Goal: Communication & Community: Answer question/provide support

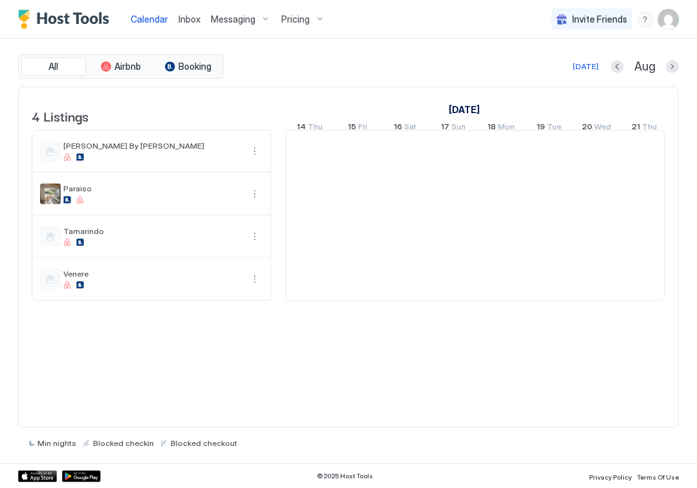
scroll to position [0, 719]
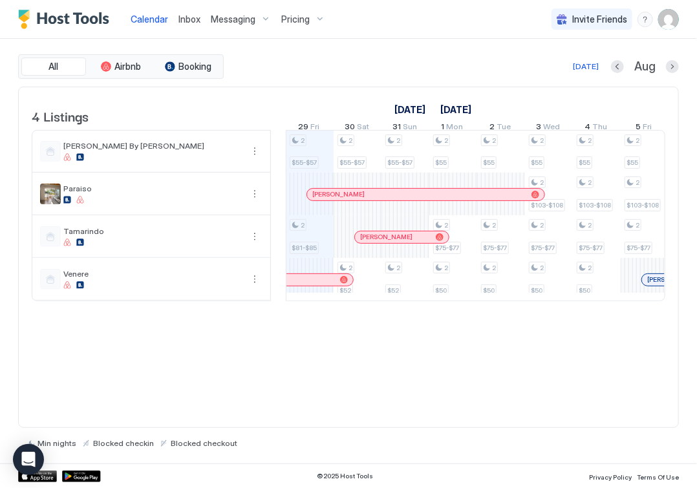
click at [184, 19] on span "Inbox" at bounding box center [190, 19] width 22 height 11
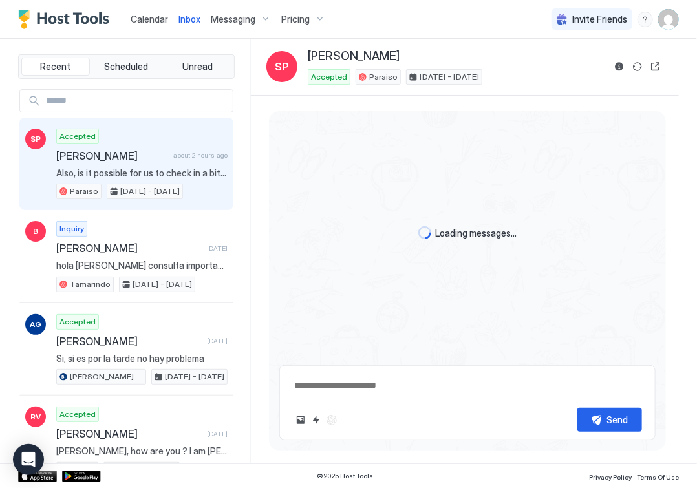
scroll to position [699, 0]
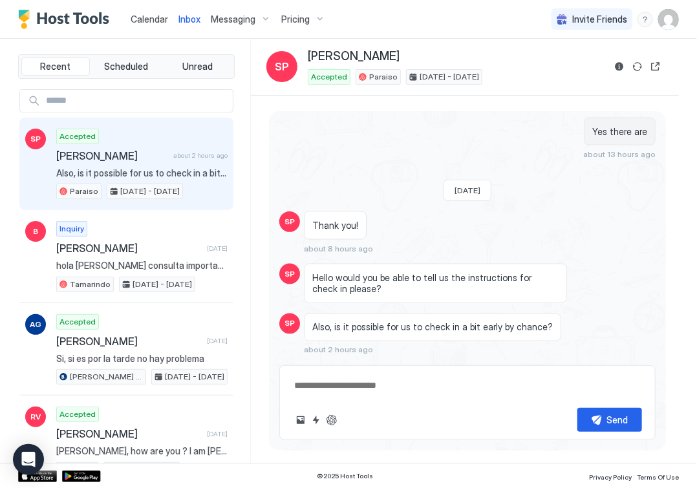
click at [157, 20] on span "Calendar" at bounding box center [150, 19] width 38 height 11
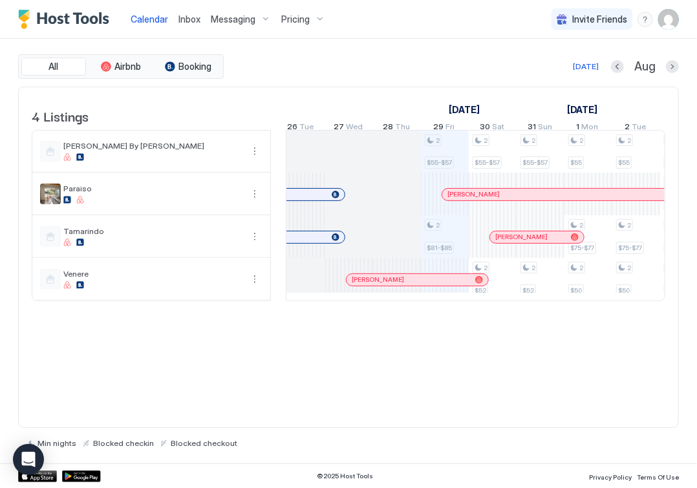
scroll to position [0, 587]
click at [190, 26] on link "Inbox" at bounding box center [190, 19] width 22 height 14
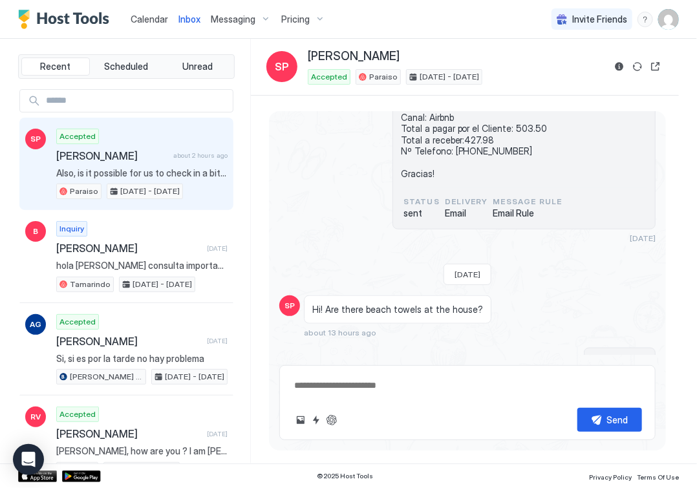
scroll to position [699, 0]
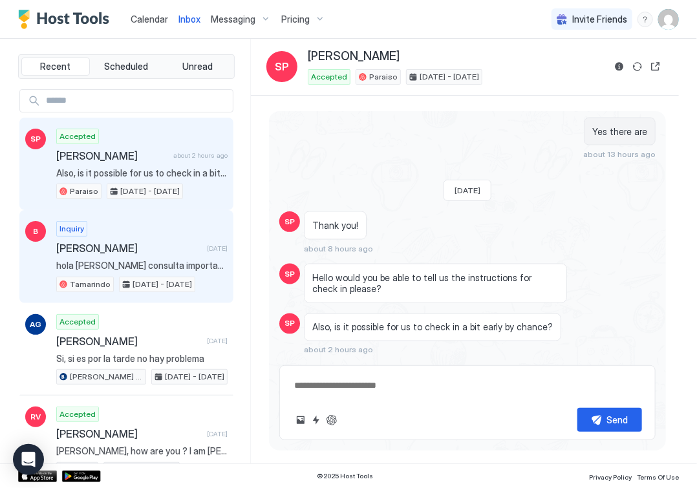
click at [105, 224] on div "Inquiry [PERSON_NAME] [DATE] [PERSON_NAME] consulta importante, hay agua calien…" at bounding box center [141, 256] width 171 height 71
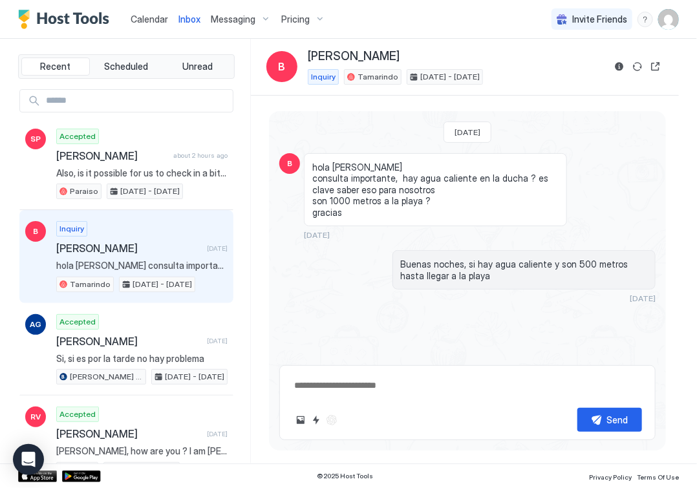
type textarea "*"
click at [148, 17] on span "Calendar" at bounding box center [150, 19] width 38 height 11
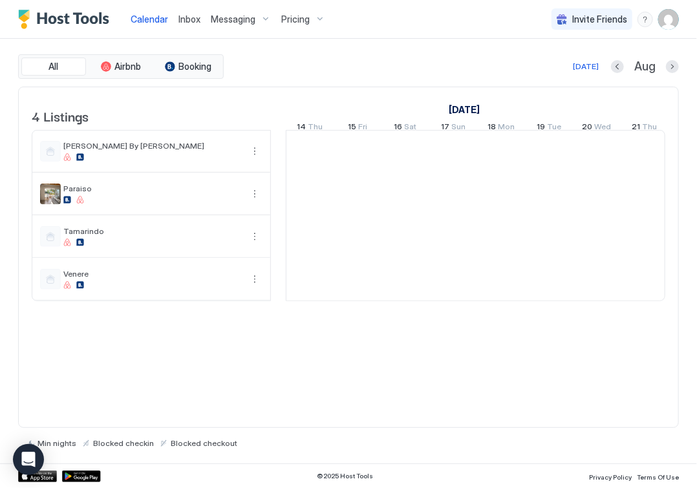
scroll to position [0, 719]
